Goal: Find specific page/section: Find specific page/section

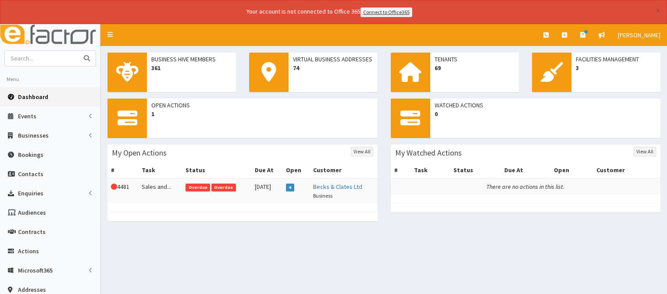
click at [29, 60] on input "text" at bounding box center [42, 58] width 74 height 15
type input "[PERSON_NAME]"
click at [88, 56] on icon "submit" at bounding box center [87, 58] width 6 height 6
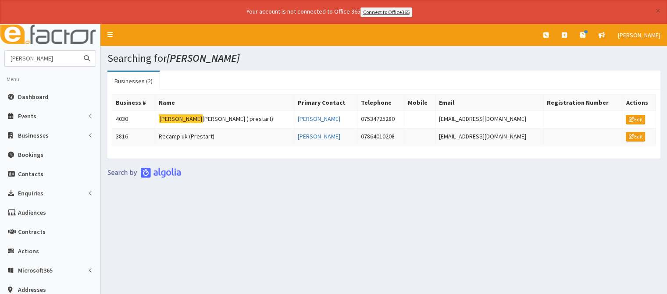
click at [65, 54] on input "Matthew Priest" at bounding box center [42, 58] width 74 height 15
click at [32, 60] on input "Matthew Priest" at bounding box center [42, 58] width 74 height 15
type input "Priest"
drag, startPoint x: 231, startPoint y: 229, endPoint x: 231, endPoint y: 222, distance: 6.6
click at [231, 228] on div "Searching for Matthew Priest Businesses (2) Business # Name Primary Contact Tel…" at bounding box center [384, 219] width 566 height 346
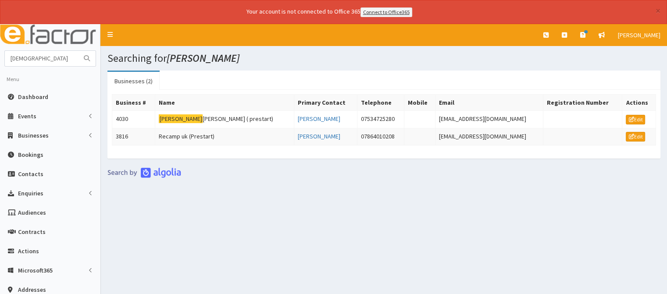
click at [85, 56] on icon "submit" at bounding box center [87, 58] width 6 height 6
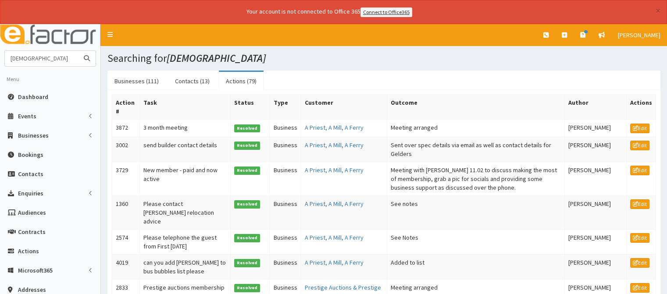
drag, startPoint x: 35, startPoint y: 61, endPoint x: 0, endPoint y: 61, distance: 34.7
click at [0, 61] on section "Priest Menu Dashboard Events Events Campaigns" at bounding box center [50, 225] width 100 height 350
type input "Forrester Boyd"
click at [86, 54] on button "submit" at bounding box center [87, 58] width 18 height 15
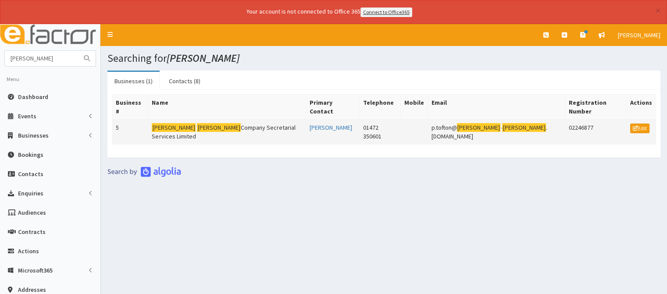
click at [197, 123] on mark "[PERSON_NAME]" at bounding box center [219, 127] width 44 height 9
